Goal: Use online tool/utility: Utilize a website feature to perform a specific function

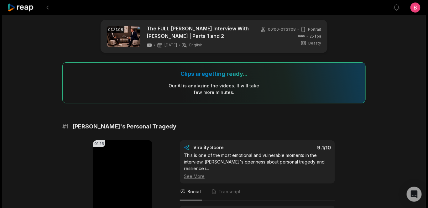
scroll to position [6, 0]
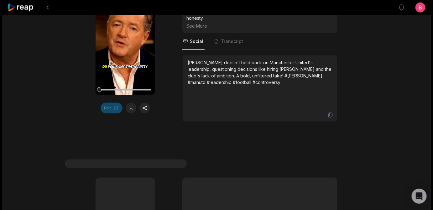
scroll to position [2230, 0]
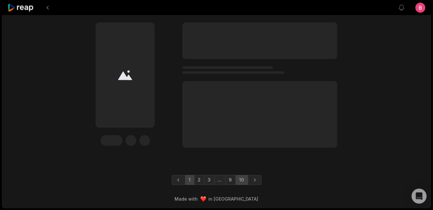
click at [248, 175] on link "10" at bounding box center [242, 180] width 13 height 10
click at [367, 77] on div "Edit" at bounding box center [216, 84] width 303 height 125
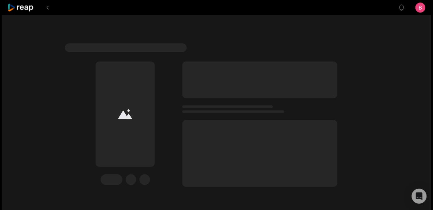
scroll to position [1368, 0]
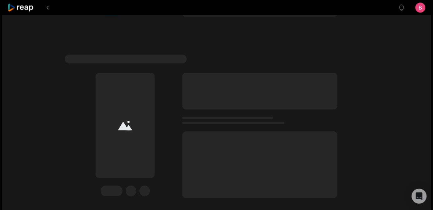
scroll to position [1368, 0]
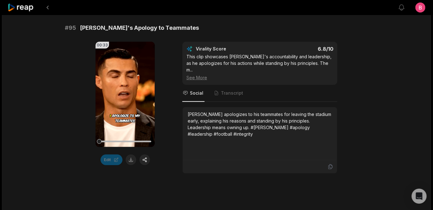
scroll to position [545, 0]
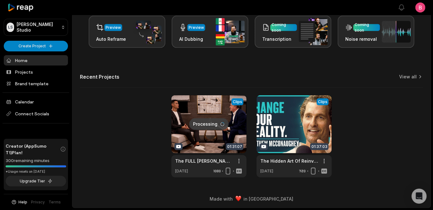
scroll to position [207, 0]
click at [237, 95] on link at bounding box center [208, 136] width 75 height 82
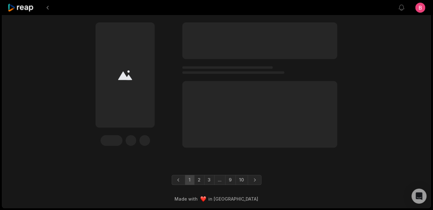
scroll to position [2230, 0]
click at [31, 11] on icon at bounding box center [21, 7] width 27 height 8
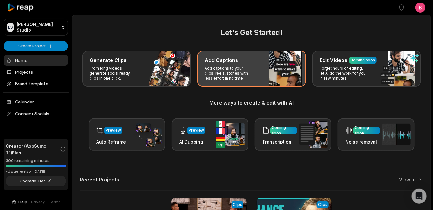
click at [306, 86] on div "Add Captions Add captions to your clips, reels, stories with less effort in no …" at bounding box center [251, 69] width 109 height 36
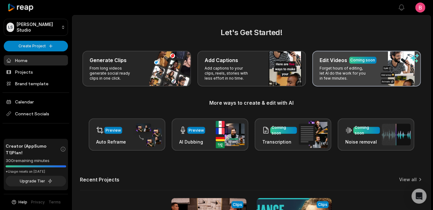
click at [320, 64] on h3 "Edit Videos" at bounding box center [334, 60] width 28 height 8
click at [351, 63] on div "Coming soon" at bounding box center [363, 60] width 25 height 6
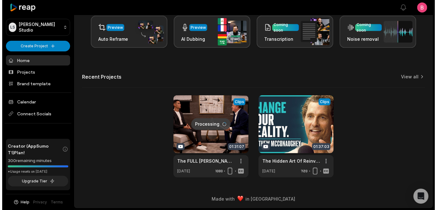
scroll to position [131, 0]
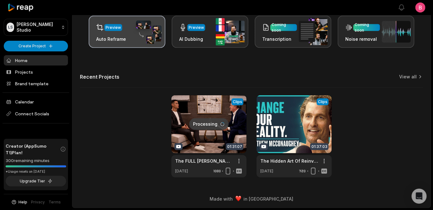
click at [136, 44] on img at bounding box center [147, 32] width 29 height 24
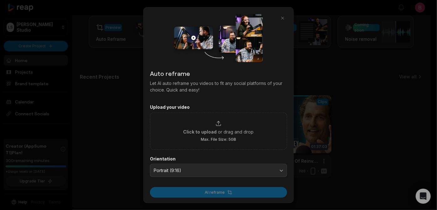
click at [283, 14] on button "button" at bounding box center [283, 18] width 9 height 9
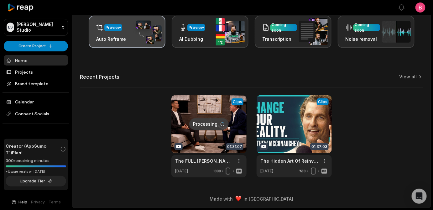
click at [142, 44] on img at bounding box center [147, 32] width 29 height 24
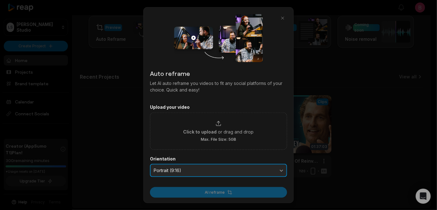
click at [281, 177] on button "Portrait (9:16)" at bounding box center [218, 170] width 137 height 13
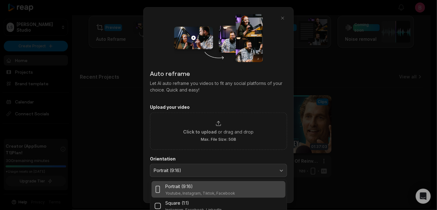
click at [323, 151] on div at bounding box center [218, 105] width 437 height 210
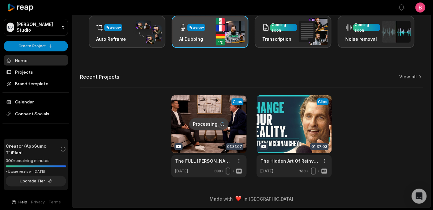
click at [218, 45] on img at bounding box center [230, 31] width 29 height 27
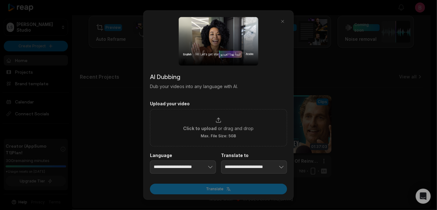
click at [322, 23] on div at bounding box center [218, 105] width 437 height 210
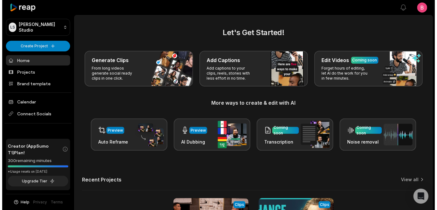
scroll to position [207, 0]
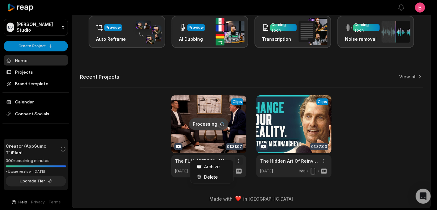
click at [235, 107] on html "LS Logan's Studio Create Project Home Projects Brand template Calendar Connect …" at bounding box center [218, 2] width 437 height 210
click at [127, 107] on html "LS Logan's Studio Create Project Home Projects Brand template Calendar Connect …" at bounding box center [218, 2] width 437 height 210
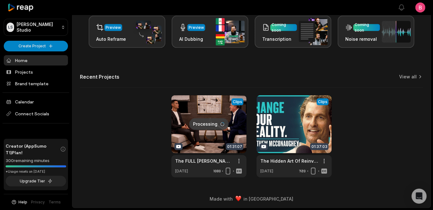
scroll to position [0, 0]
